Goal: Information Seeking & Learning: Learn about a topic

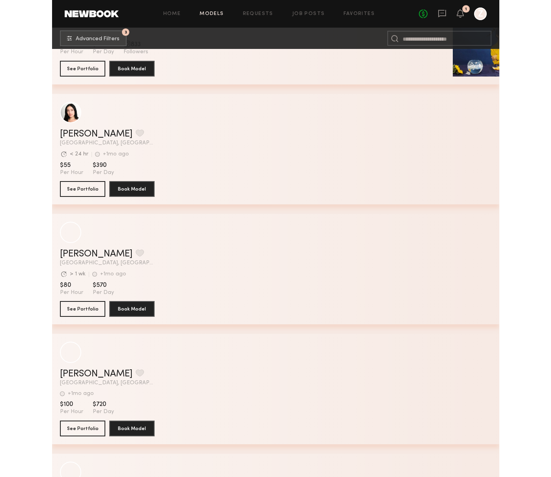
scroll to position [11855, 0]
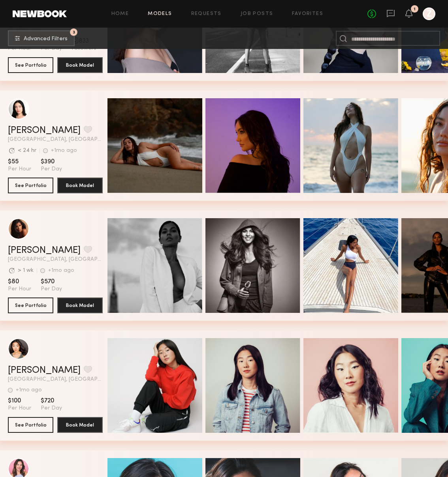
click at [279, 208] on div "Jackie B. Favorite Los Angeles, CA Avg. request response time < 24 hr +1mo ago …" at bounding box center [224, 150] width 448 height 120
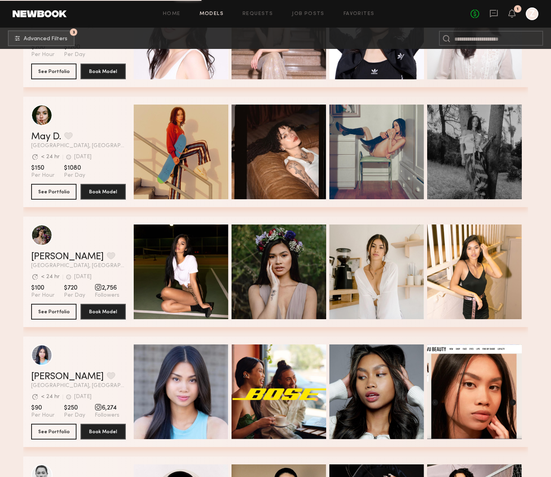
scroll to position [12570, 0]
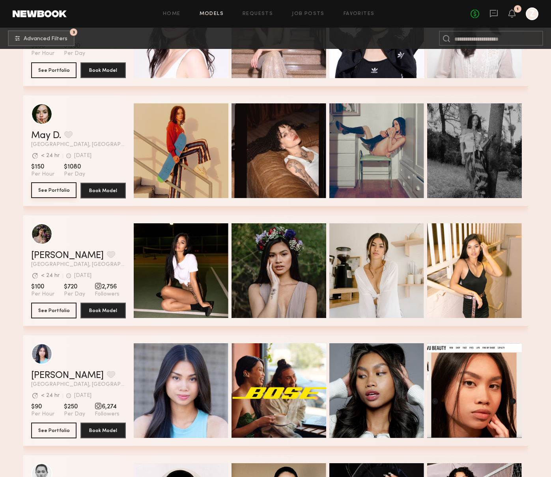
click at [53, 189] on button "See Portfolio" at bounding box center [53, 190] width 45 height 16
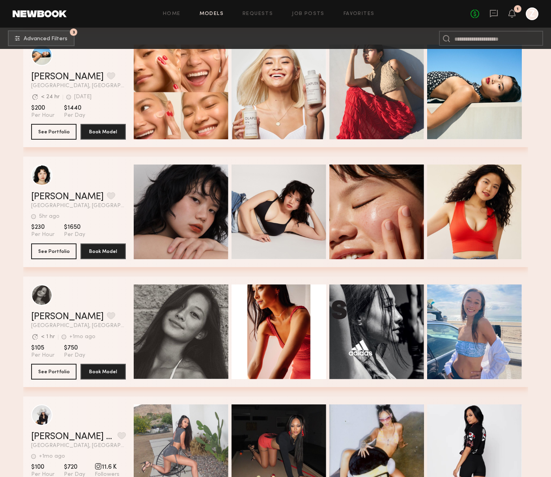
scroll to position [13243, 0]
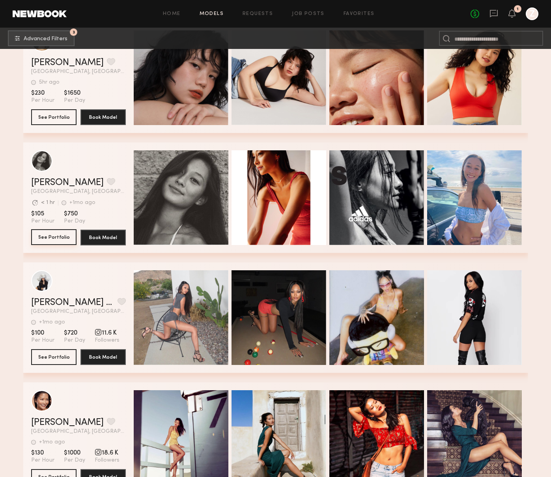
click at [51, 235] on button "See Portfolio" at bounding box center [53, 237] width 45 height 16
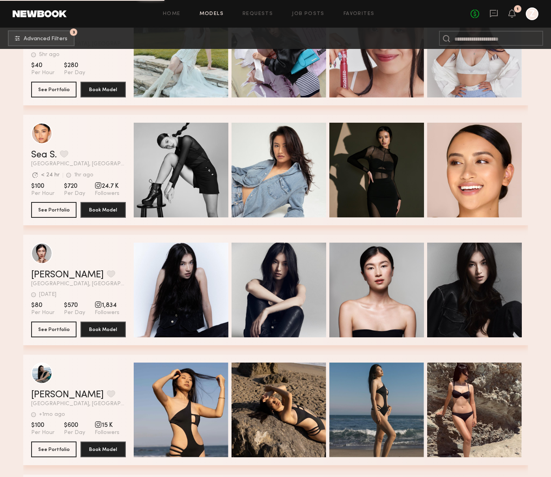
scroll to position [13993, 0]
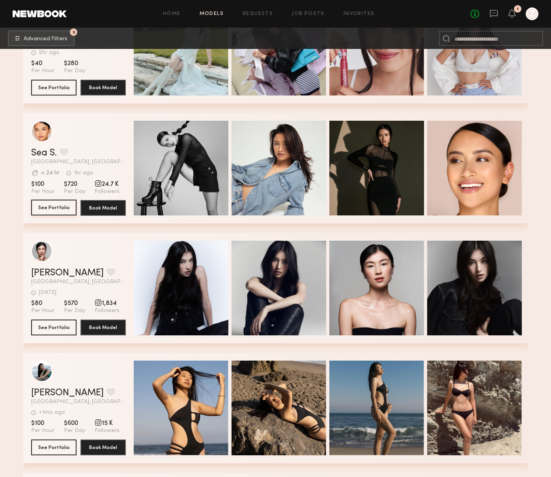
click at [53, 209] on button "See Portfolio" at bounding box center [53, 208] width 45 height 16
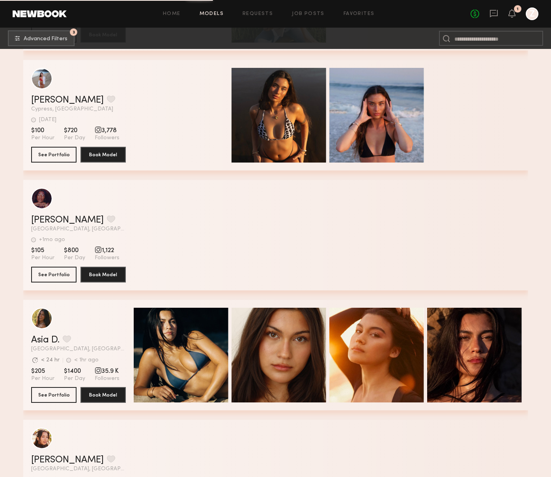
scroll to position [18449, 0]
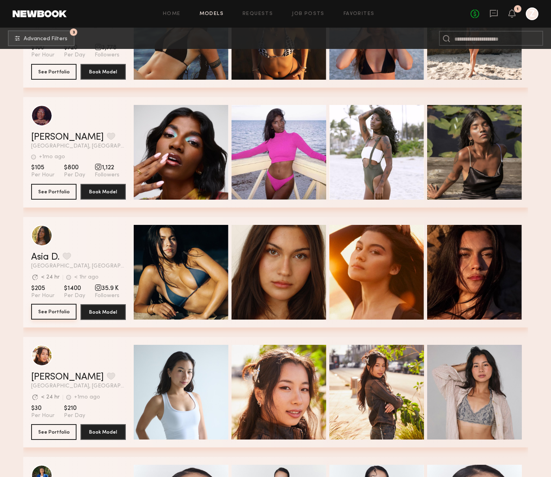
click at [53, 313] on button "See Portfolio" at bounding box center [53, 312] width 45 height 16
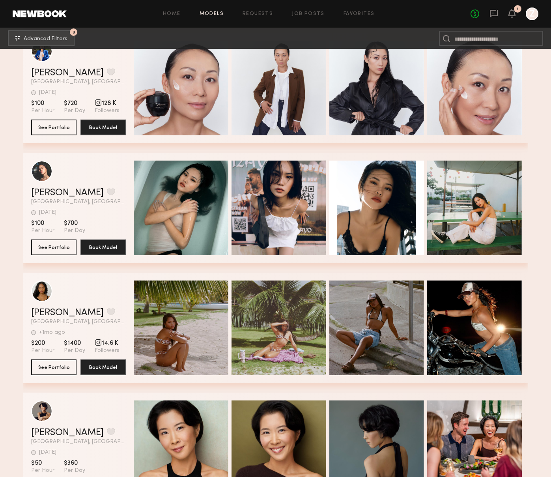
scroll to position [18914, 0]
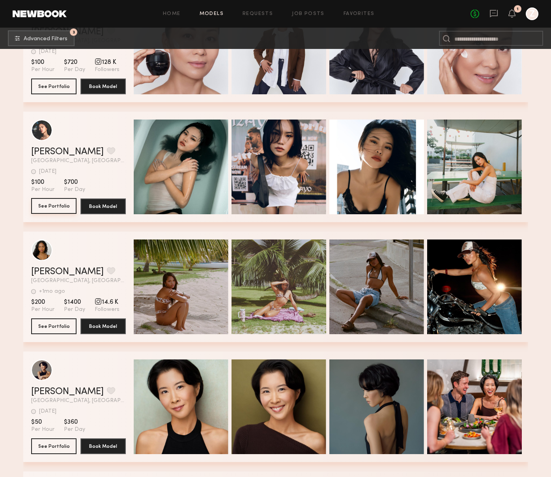
click at [61, 204] on button "See Portfolio" at bounding box center [53, 206] width 45 height 16
click at [56, 204] on button "See Portfolio" at bounding box center [53, 206] width 45 height 16
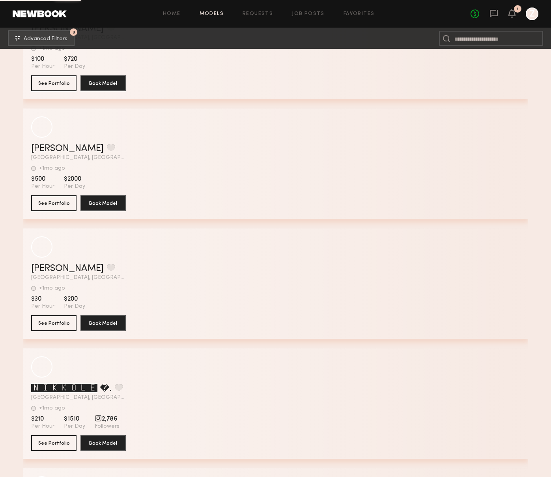
scroll to position [22398, 0]
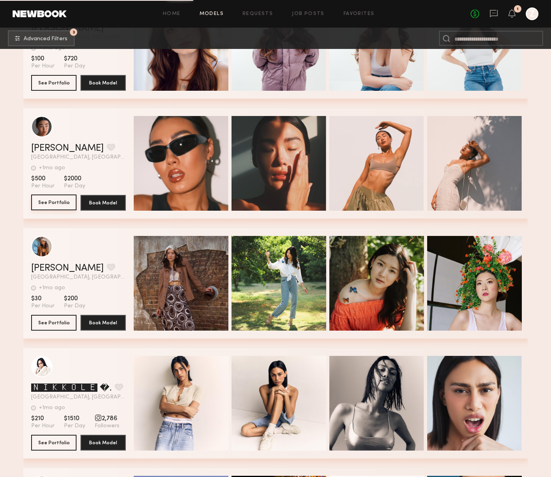
click at [52, 203] on button "See Portfolio" at bounding box center [53, 203] width 45 height 16
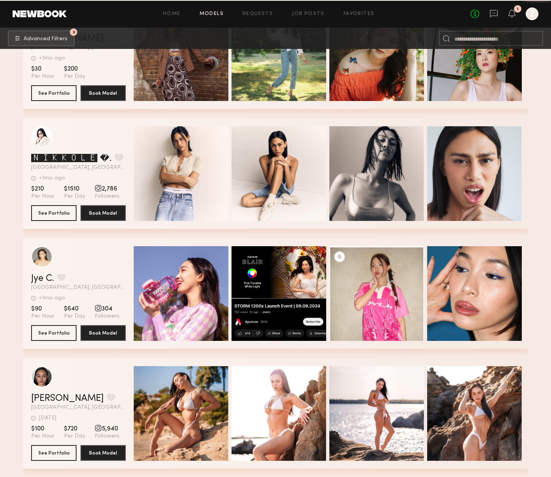
scroll to position [22649, 0]
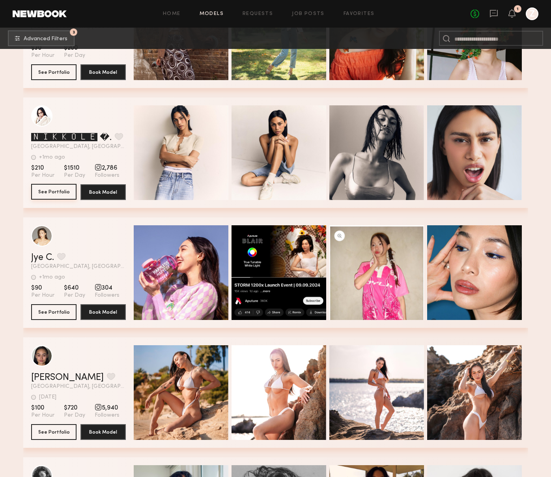
click at [62, 196] on button "See Portfolio" at bounding box center [53, 192] width 45 height 16
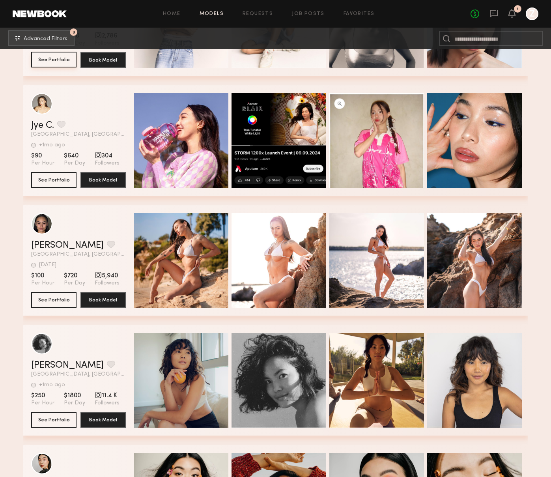
scroll to position [22781, 0]
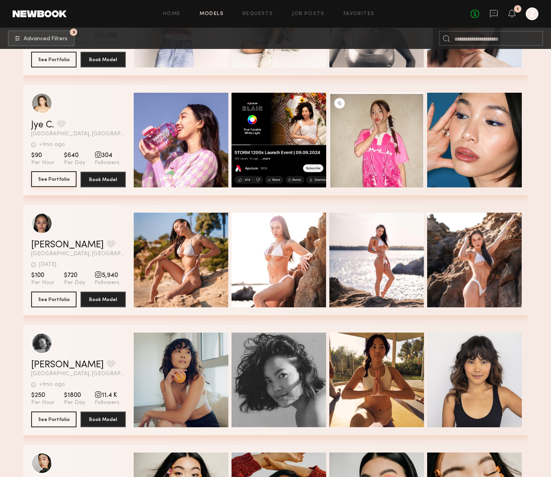
click at [67, 181] on button "See Portfolio" at bounding box center [53, 179] width 45 height 16
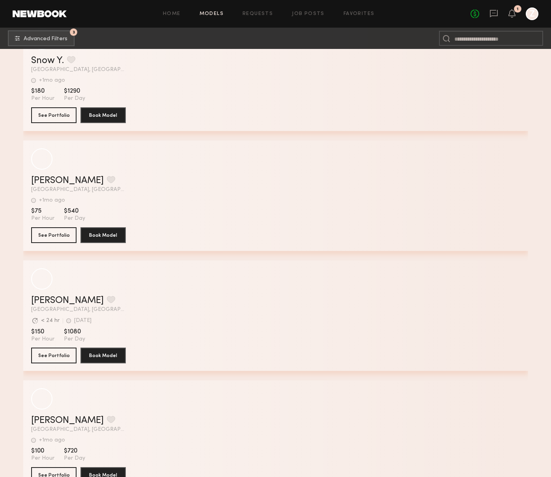
scroll to position [27069, 0]
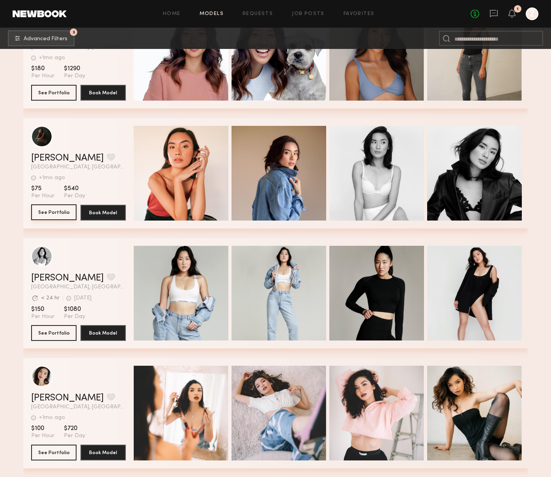
click at [57, 217] on button "See Portfolio" at bounding box center [53, 212] width 45 height 16
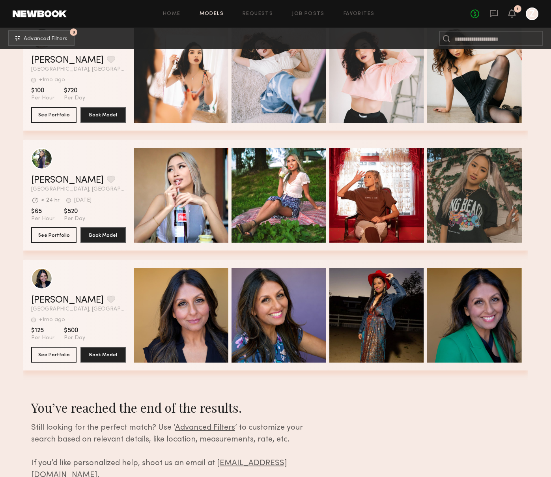
scroll to position [27434, 0]
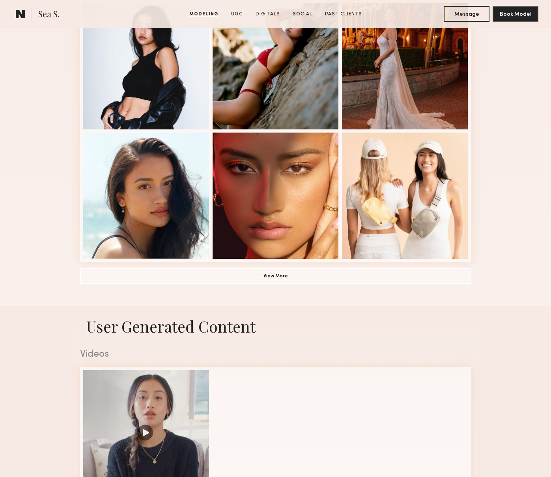
scroll to position [495, 0]
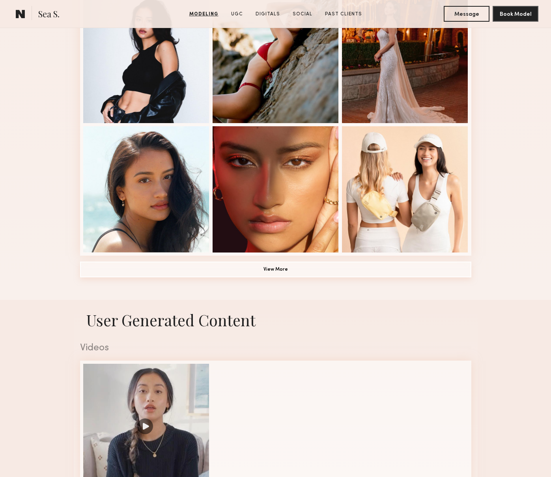
click at [265, 266] on button "View More" at bounding box center [276, 270] width 392 height 16
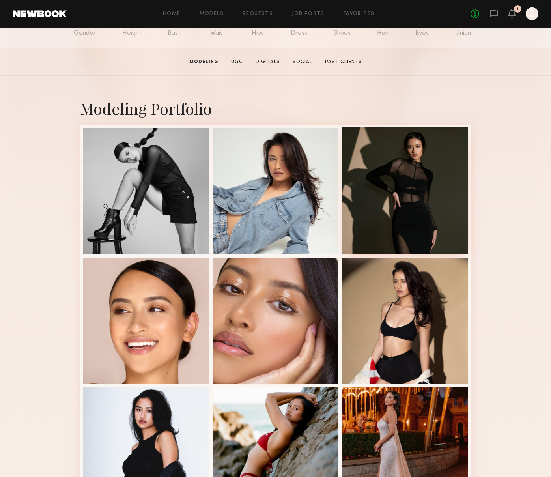
scroll to position [0, 0]
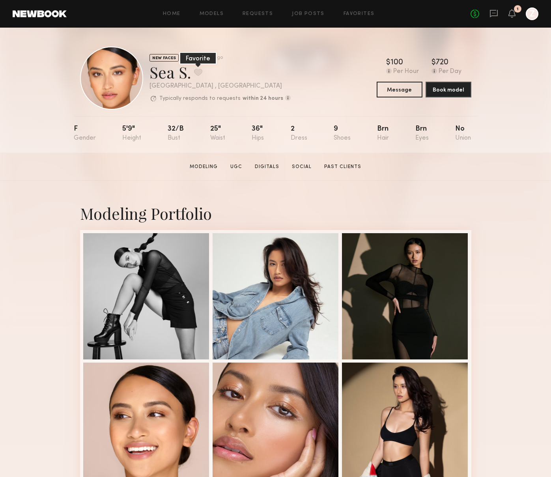
click at [194, 72] on button at bounding box center [198, 72] width 8 height 7
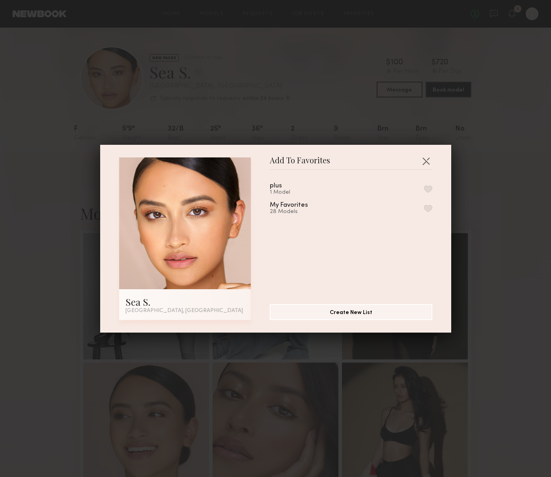
drag, startPoint x: 426, startPoint y: 206, endPoint x: 435, endPoint y: 206, distance: 8.7
click at [427, 206] on button "button" at bounding box center [428, 208] width 8 height 7
click at [475, 203] on div "Add To Favorites Sea S. Los Angeles, CA Add To Favorites plus 1 Model My Favori…" at bounding box center [275, 238] width 551 height 477
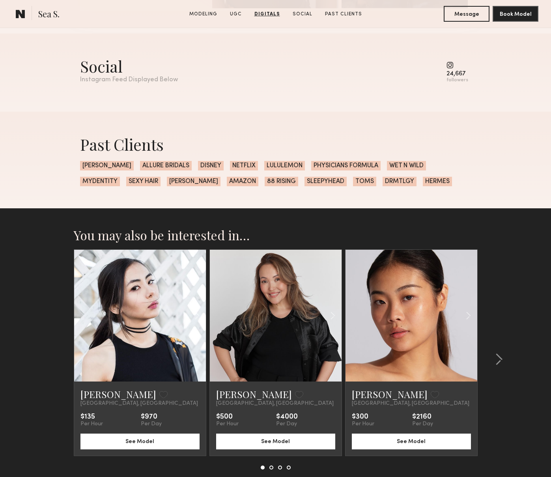
scroll to position [1831, 0]
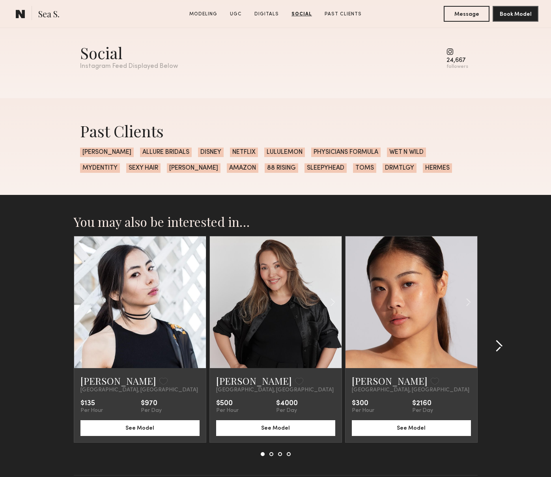
click at [498, 341] on common-icon at bounding box center [499, 346] width 8 height 13
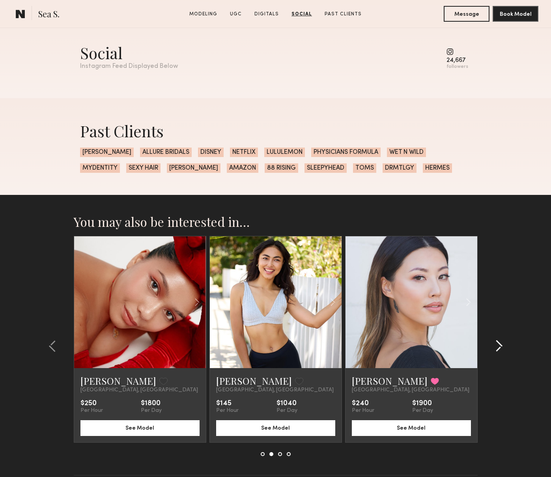
click at [498, 344] on common-icon at bounding box center [499, 346] width 8 height 13
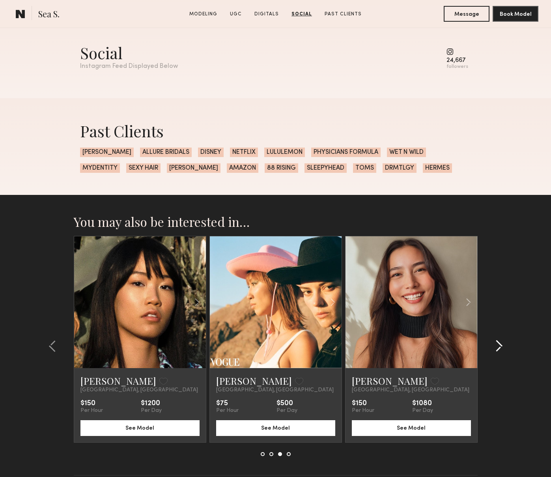
click at [497, 345] on common-icon at bounding box center [499, 346] width 8 height 13
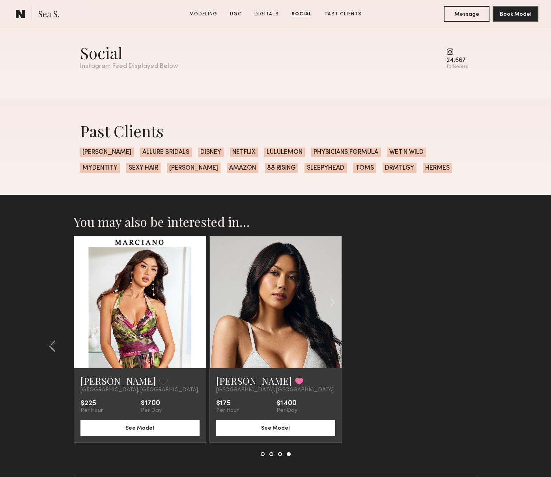
click at [497, 345] on section "You may also be interested in… Julie A. Favorite Los Angeles, CA $135 Per Hour …" at bounding box center [275, 354] width 551 height 319
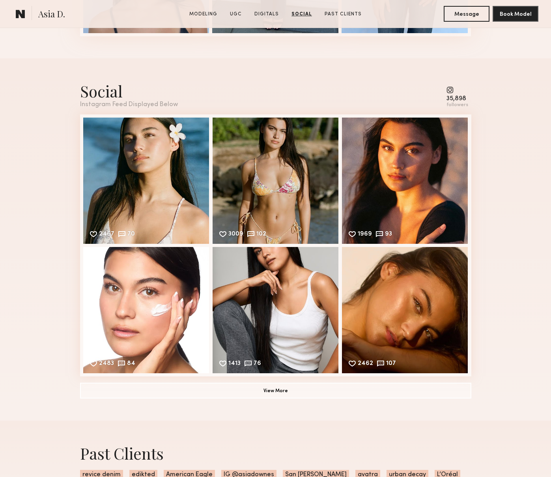
scroll to position [1289, 0]
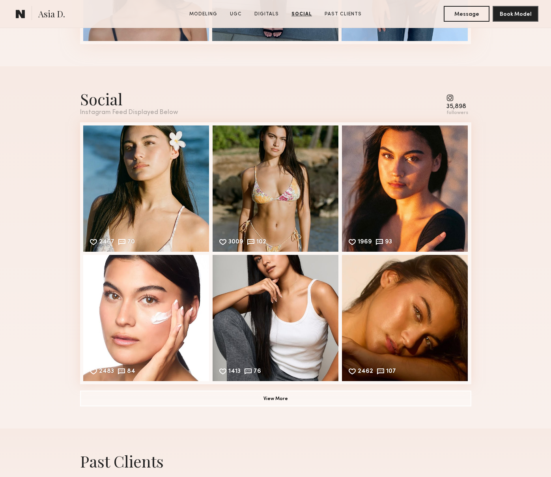
click at [450, 96] on common-icon at bounding box center [458, 97] width 22 height 7
click at [458, 113] on div "followers" at bounding box center [458, 113] width 22 height 6
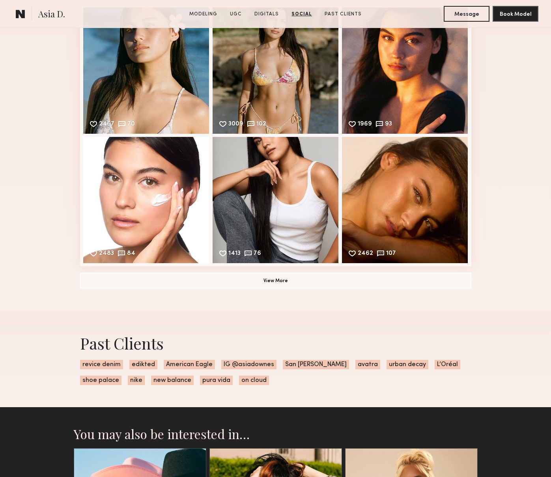
scroll to position [1407, 0]
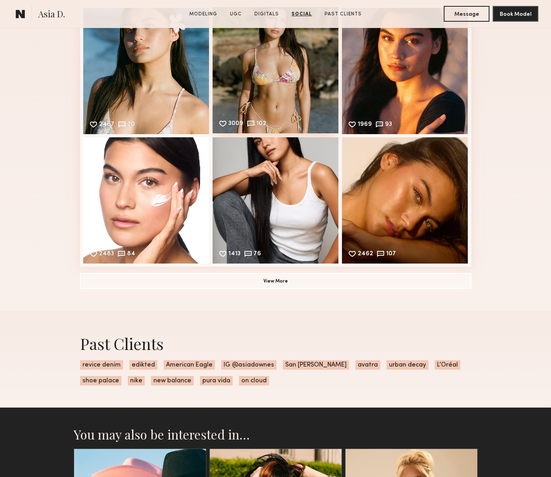
click at [276, 99] on div "3009 102 Likes & comments displayed to show model’s engagement" at bounding box center [276, 70] width 126 height 126
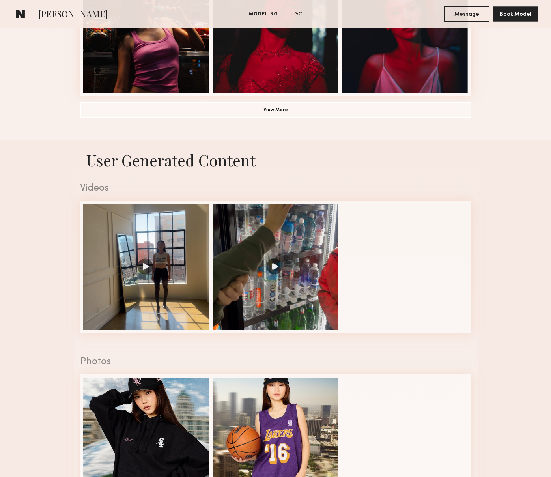
scroll to position [740, 0]
